Goal: Transaction & Acquisition: Purchase product/service

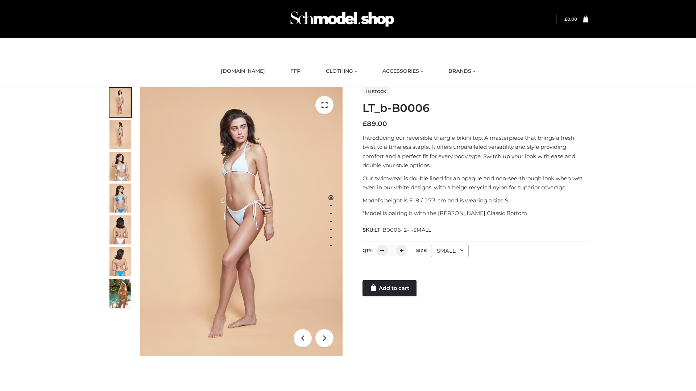
click at [390, 288] on link "Add to cart" at bounding box center [389, 288] width 54 height 16
